Goal: Navigation & Orientation: Find specific page/section

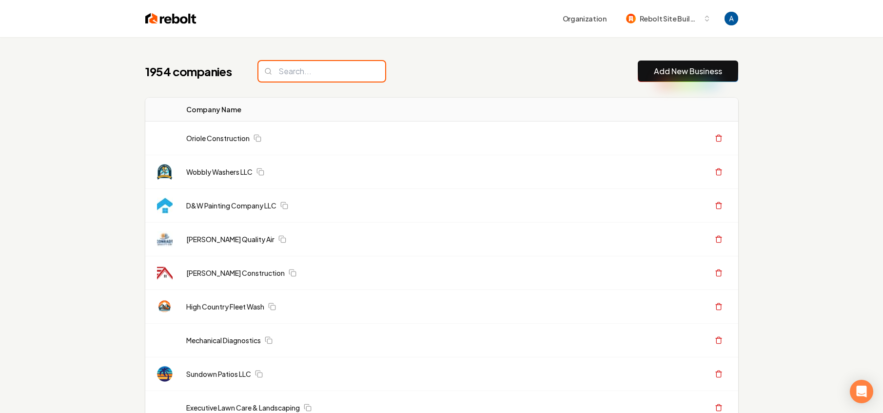
click at [312, 68] on input "search" at bounding box center [321, 71] width 127 height 20
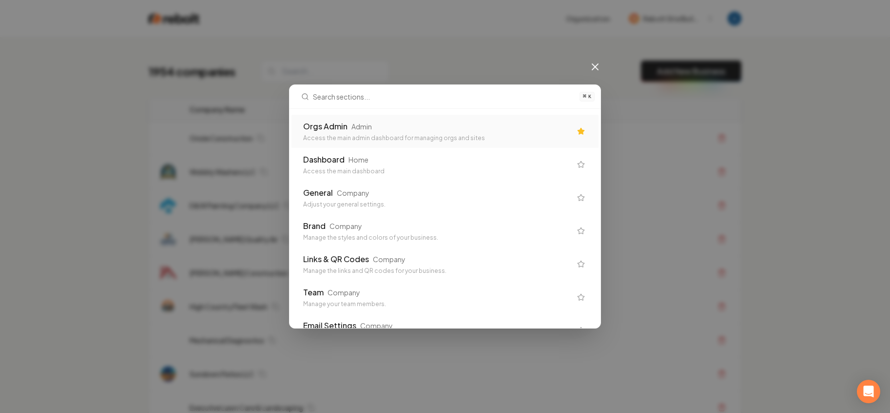
click at [354, 138] on div "Access the main admin dashboard for managing orgs and sites" at bounding box center [437, 138] width 268 height 8
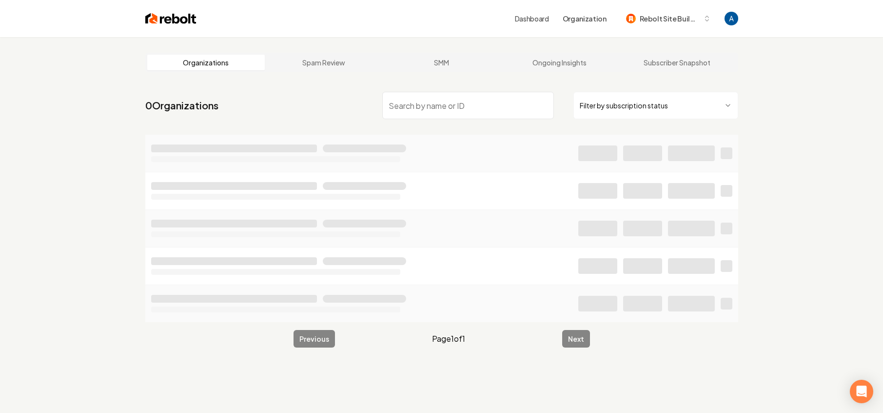
click at [430, 101] on input "search" at bounding box center [468, 105] width 172 height 27
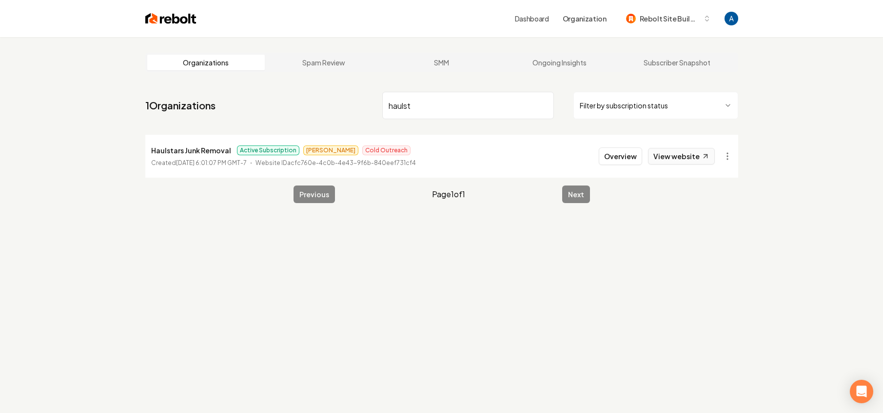
type input "haulst"
click at [684, 159] on link "View website" at bounding box center [681, 156] width 67 height 17
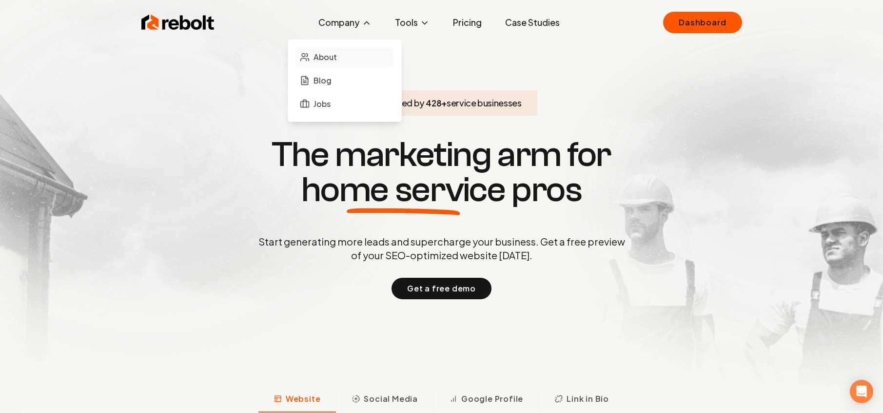
click at [321, 56] on span "About" at bounding box center [325, 57] width 23 height 12
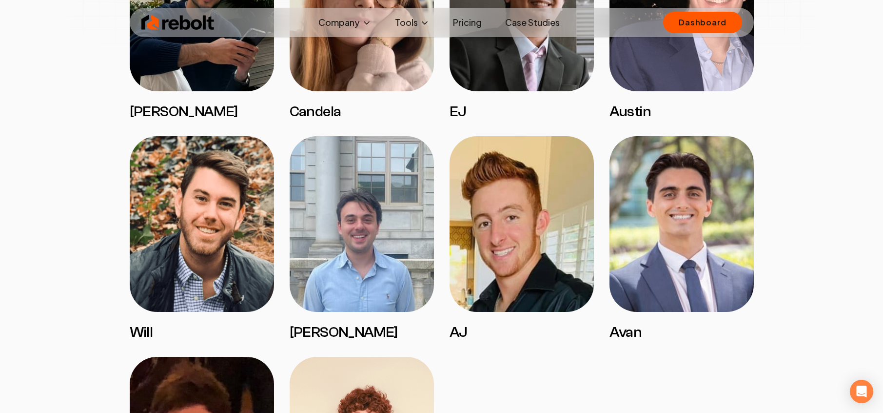
scroll to position [1600, 0]
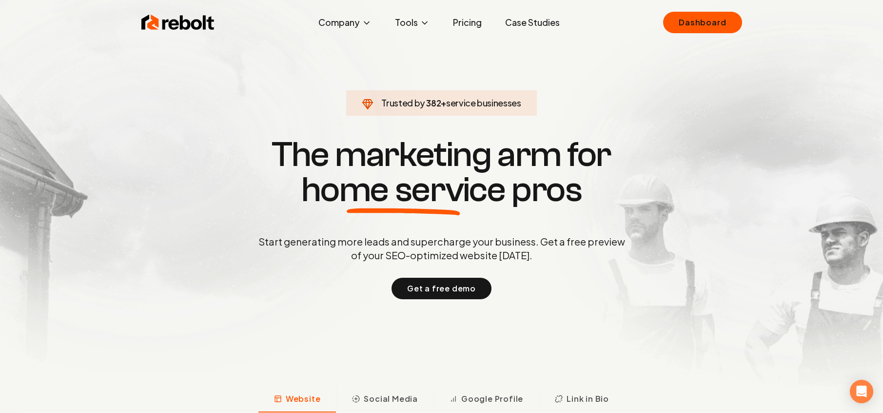
click at [474, 24] on link "Pricing" at bounding box center [467, 23] width 44 height 20
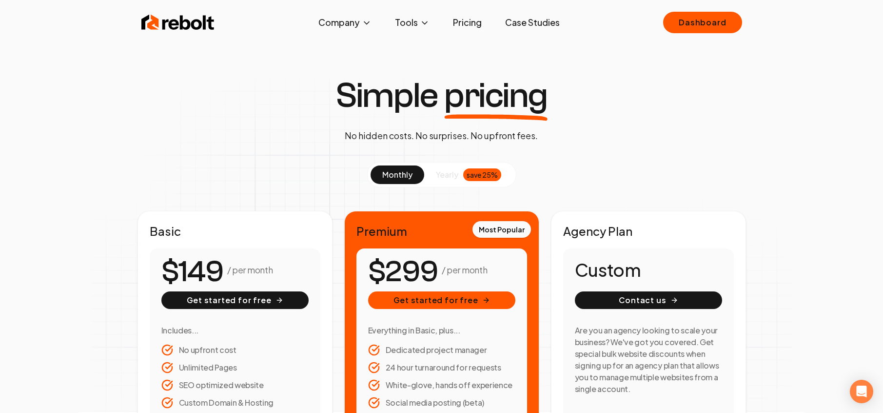
click at [547, 25] on link "Case Studies" at bounding box center [532, 23] width 70 height 20
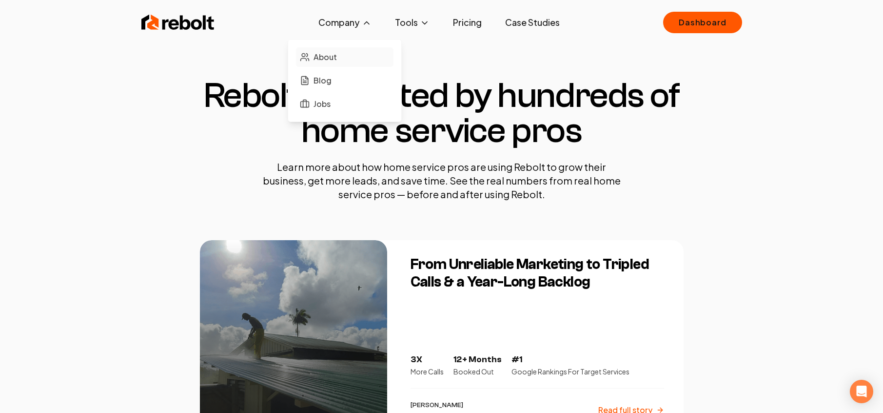
click at [324, 60] on span "About" at bounding box center [325, 57] width 23 height 12
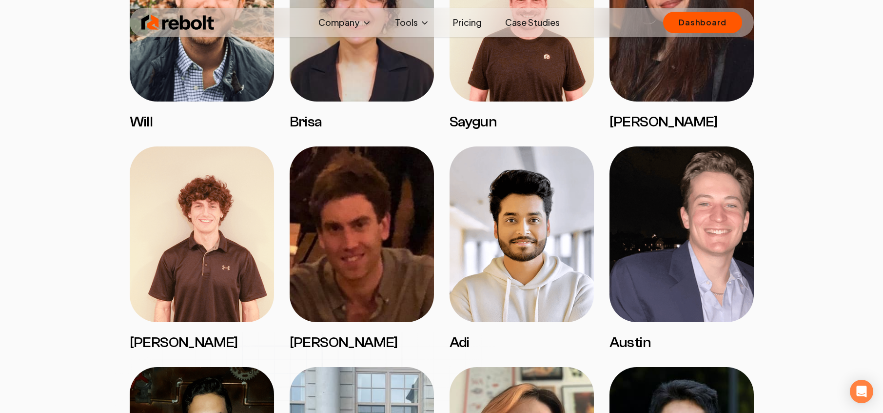
scroll to position [943, 0]
